Goal: Browse casually

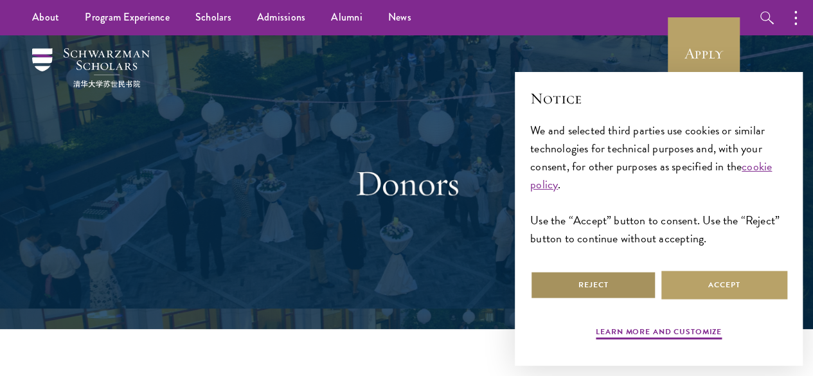
click at [610, 271] on button "Reject" at bounding box center [594, 285] width 126 height 29
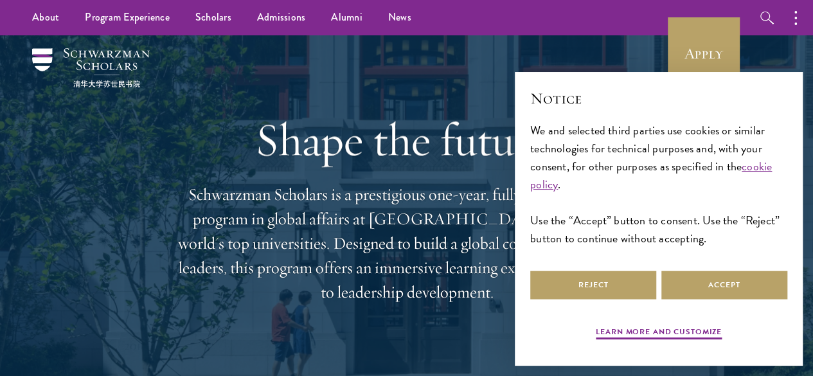
click at [176, 185] on div "Shape the future. Schwarzman Scholars is a prestigious one-year, fully funded m…" at bounding box center [407, 208] width 463 height 347
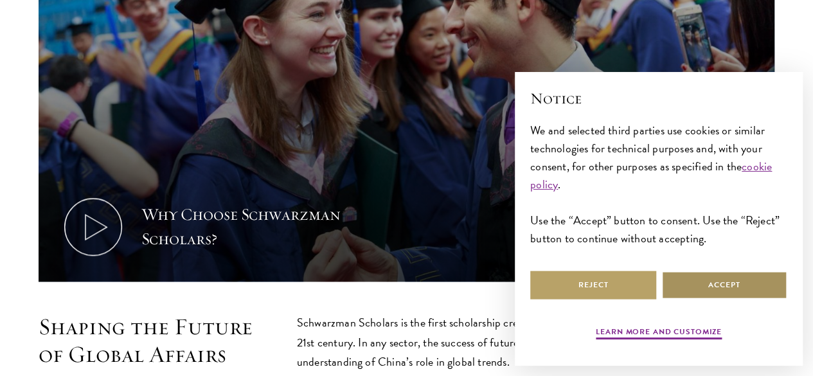
click at [732, 280] on button "Accept" at bounding box center [725, 285] width 126 height 29
